Goal: Information Seeking & Learning: Learn about a topic

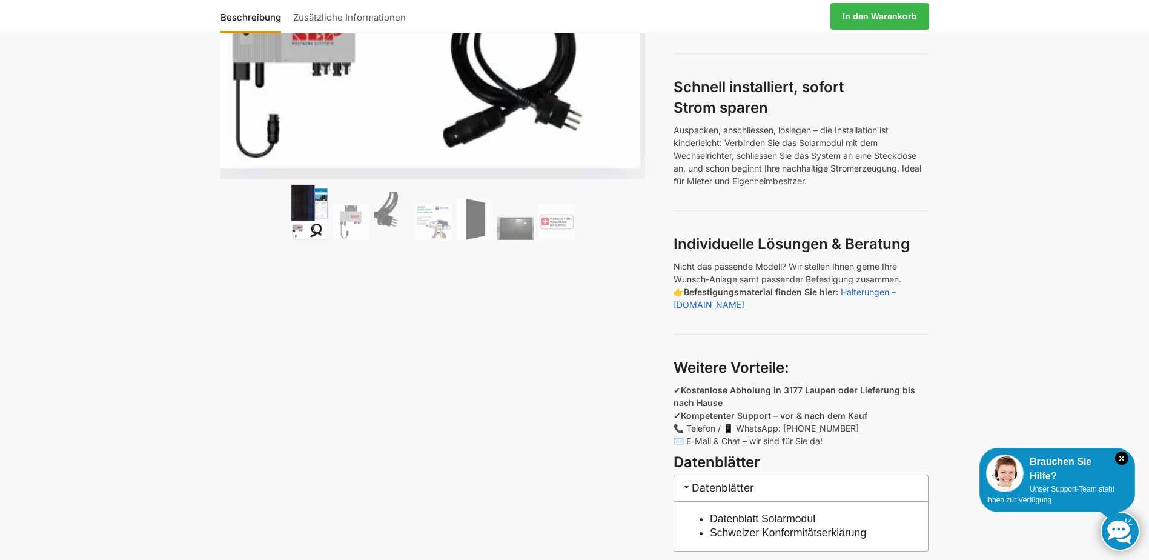
scroll to position [727, 0]
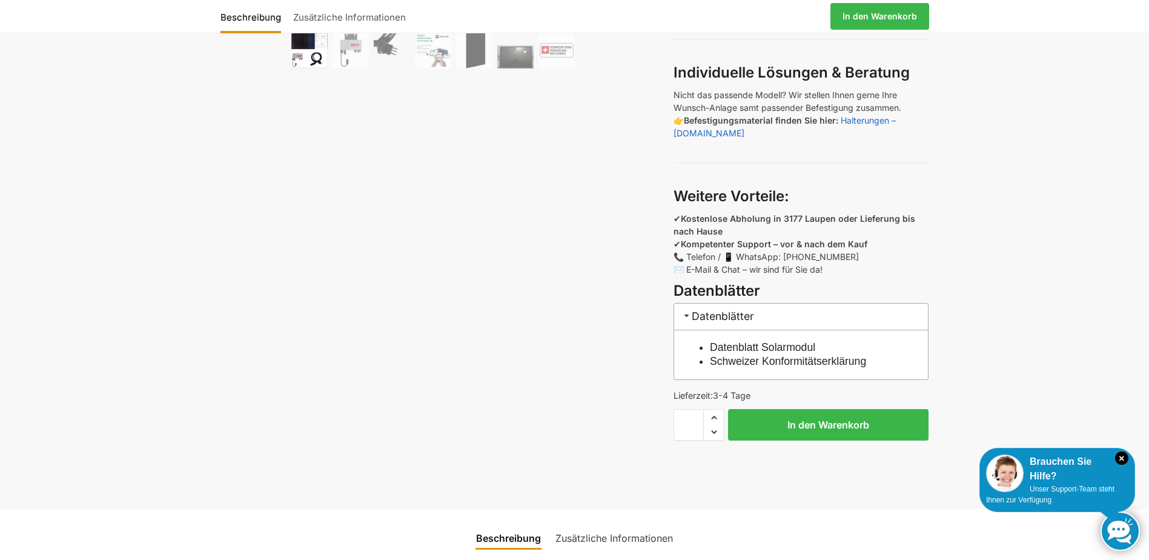
click at [794, 361] on link "Schweizer Konformitätserklärung" at bounding box center [788, 361] width 156 height 12
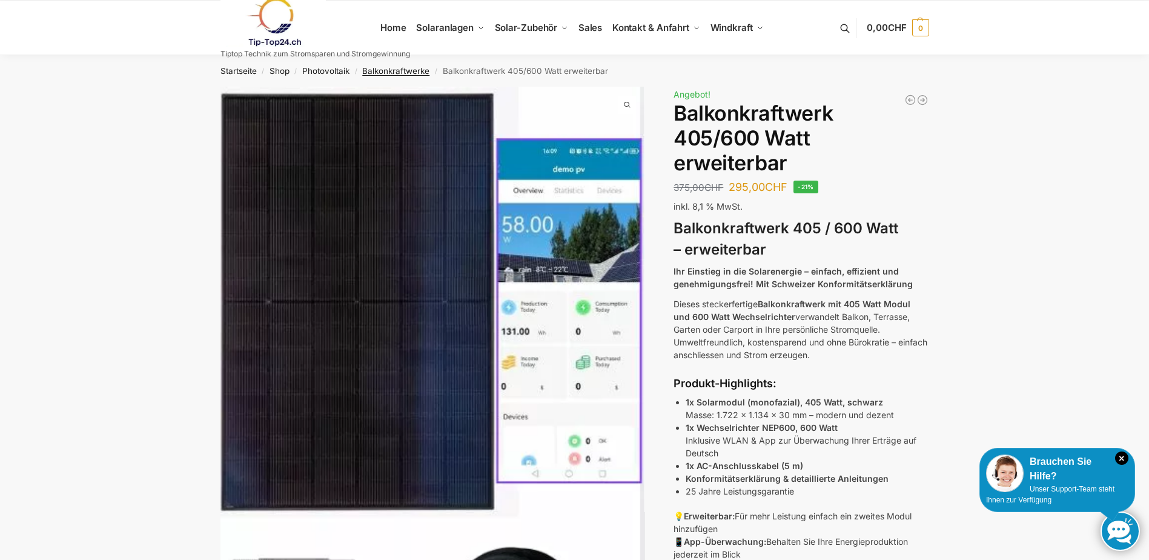
click at [414, 68] on link "Balkonkraftwerke" at bounding box center [395, 71] width 67 height 10
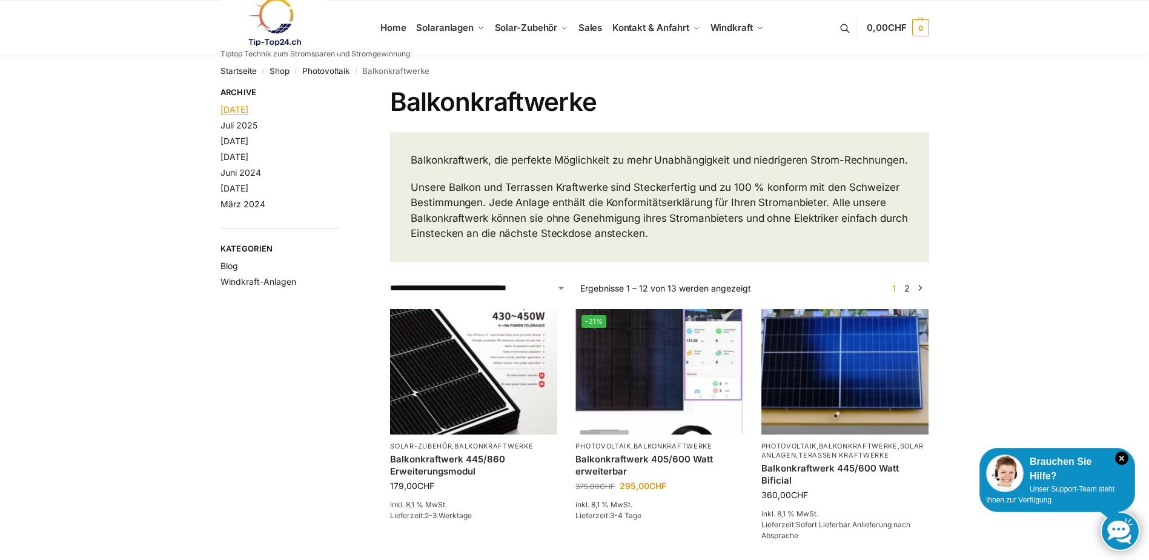
click at [235, 113] on link "August 2025" at bounding box center [235, 109] width 28 height 10
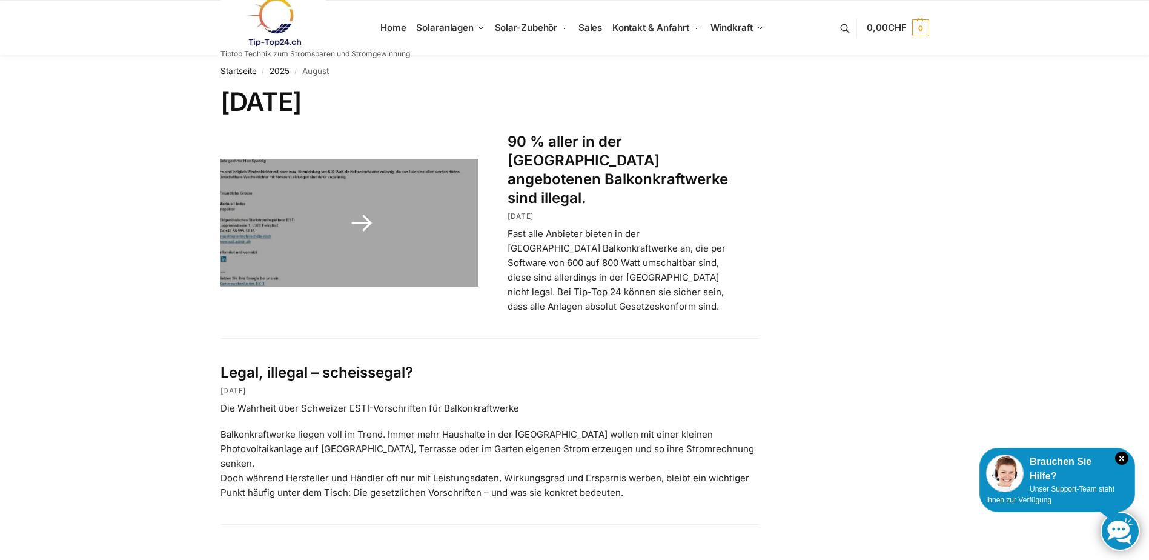
click at [282, 196] on link at bounding box center [350, 223] width 259 height 128
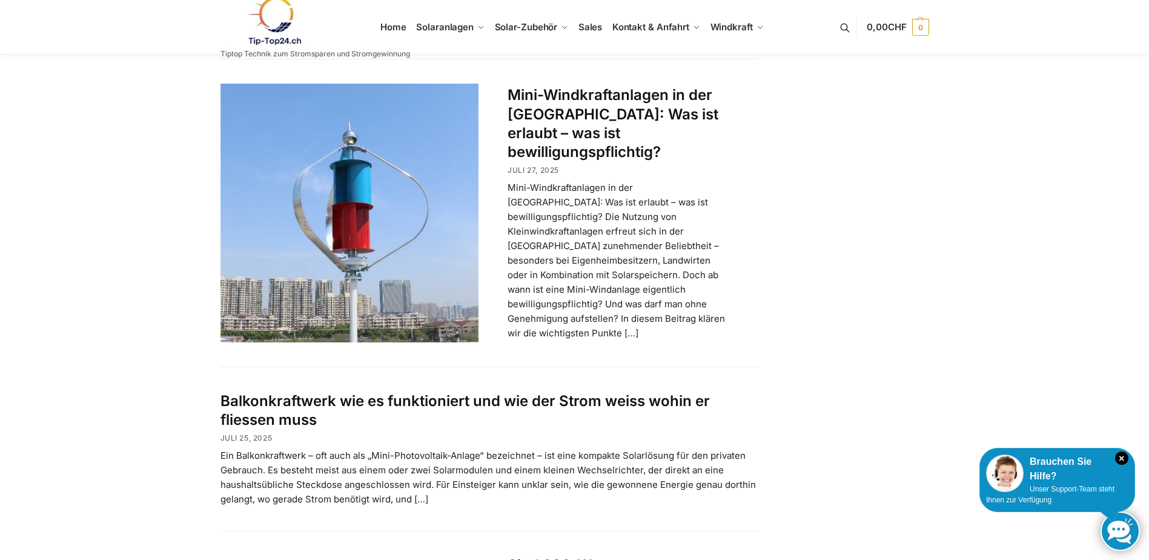
scroll to position [545, 0]
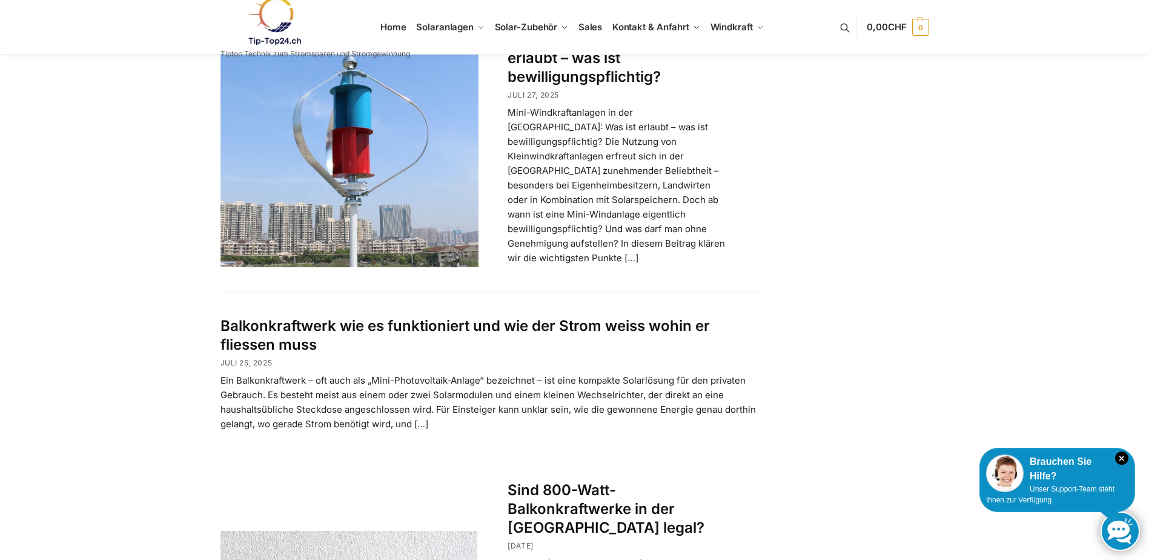
click at [304, 317] on link "Balkonkraftwerk wie es funktioniert und wie der Strom weiss wohin er fliessen m…" at bounding box center [465, 335] width 489 height 36
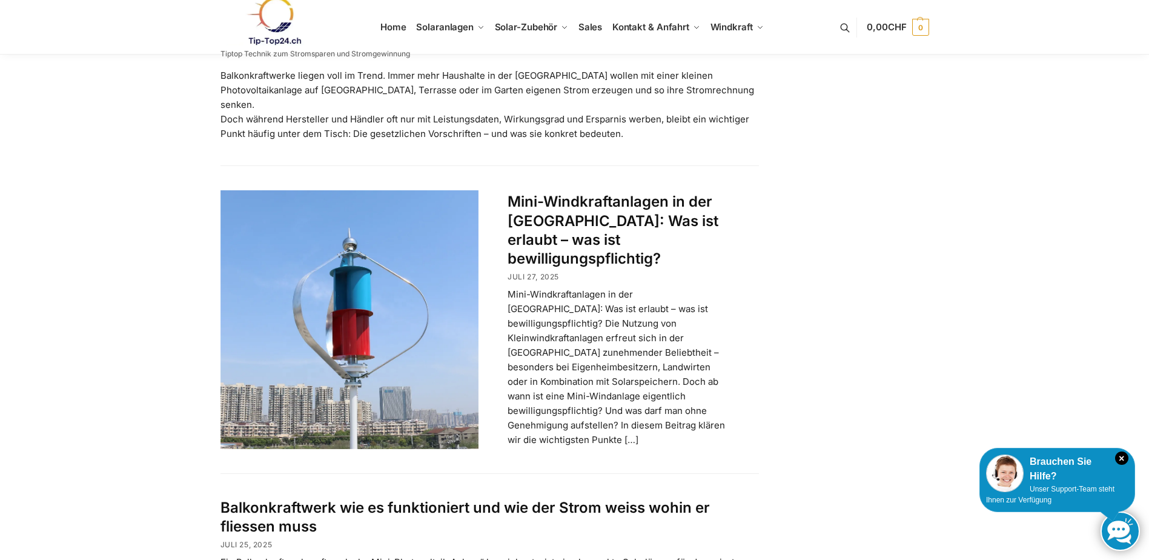
scroll to position [545, 0]
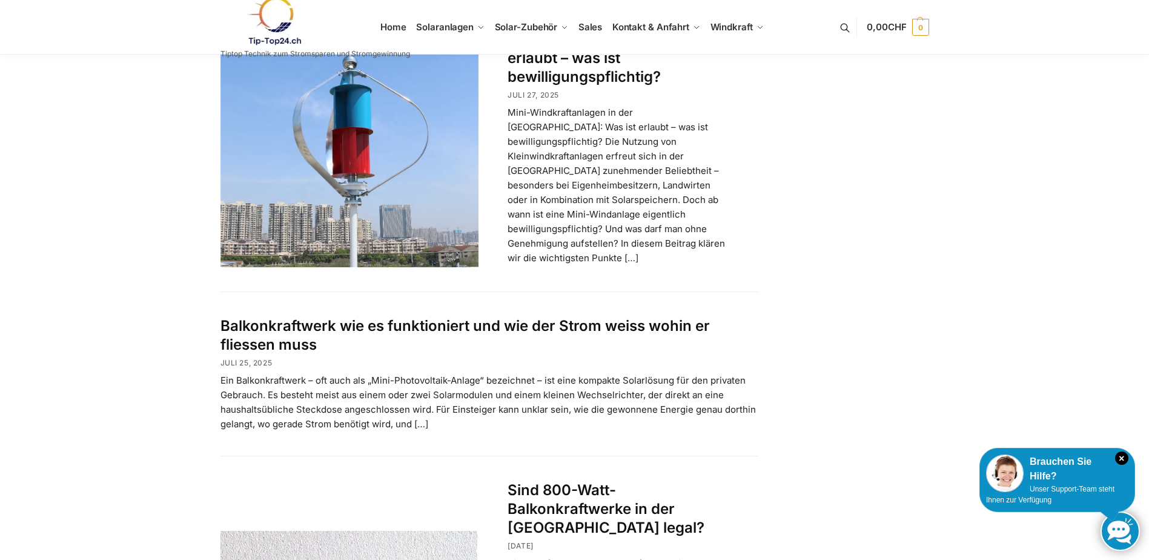
click at [280, 317] on link "Balkonkraftwerk wie es funktioniert und wie der Strom weiss wohin er fliessen m…" at bounding box center [465, 335] width 489 height 36
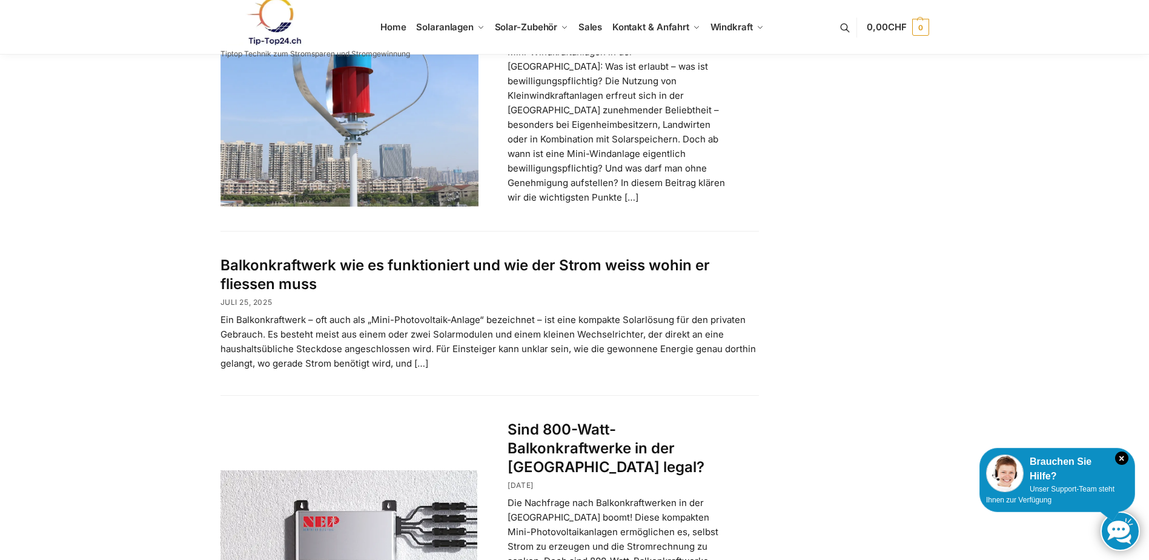
click at [299, 256] on link "Balkonkraftwerk wie es funktioniert und wie der Strom weiss wohin er fliessen m…" at bounding box center [465, 274] width 489 height 36
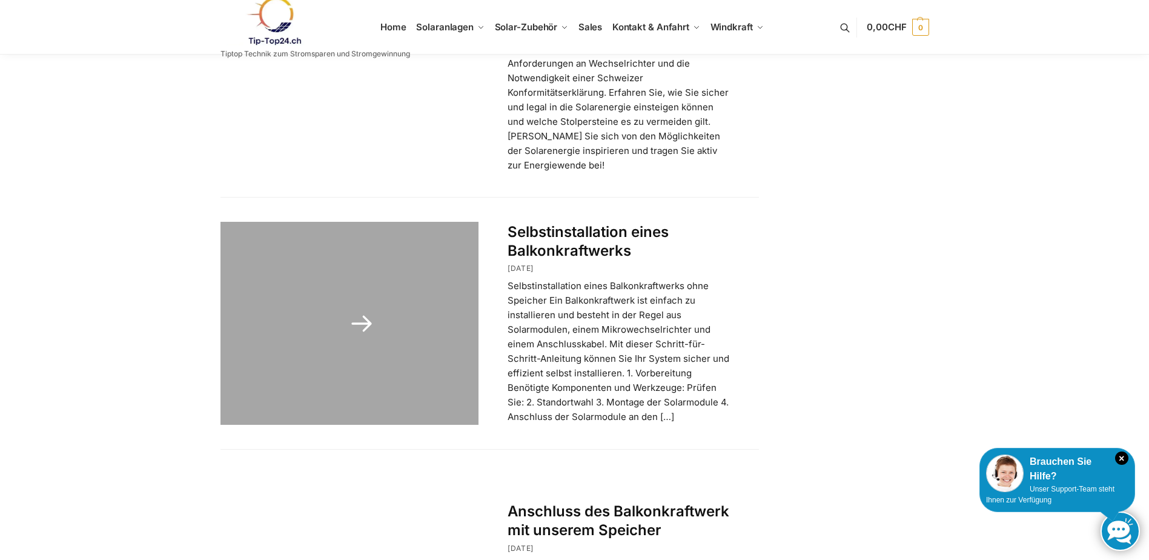
scroll to position [1151, 0]
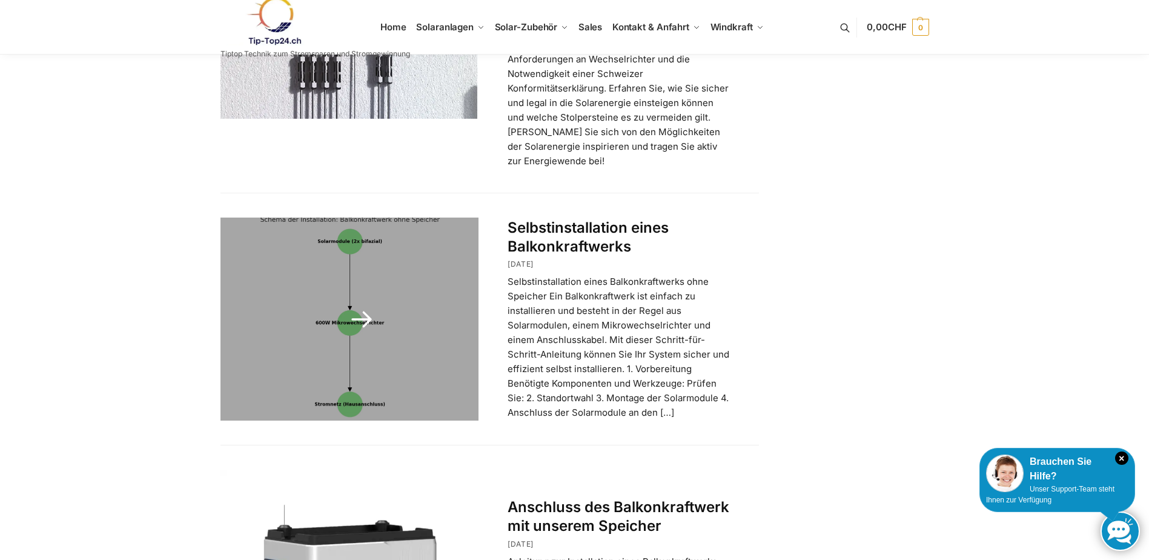
click at [585, 219] on link "Selbstinstallation eines Balkonkraftwerks" at bounding box center [588, 237] width 161 height 36
